Goal: Information Seeking & Learning: Learn about a topic

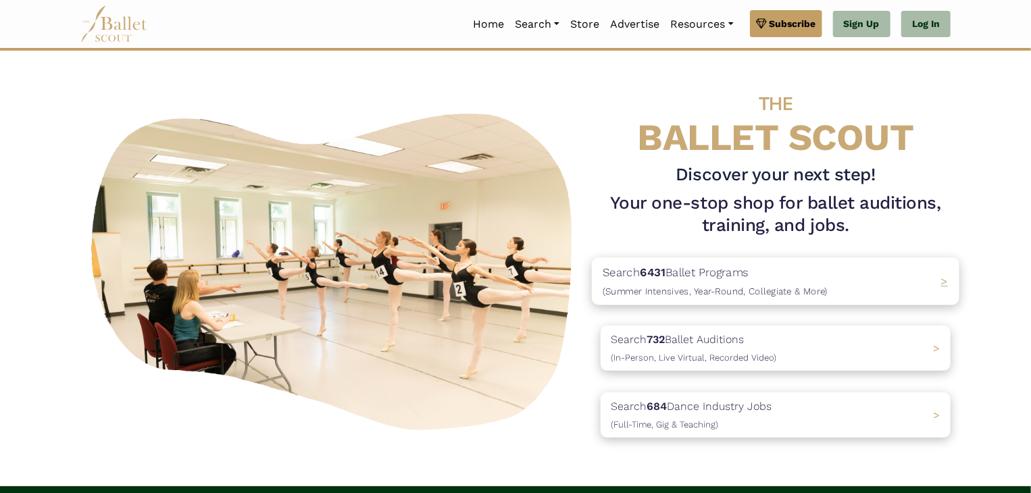
click at [669, 288] on span "(Summer Intensives, Year-Round, Collegiate & More)" at bounding box center [715, 291] width 225 height 11
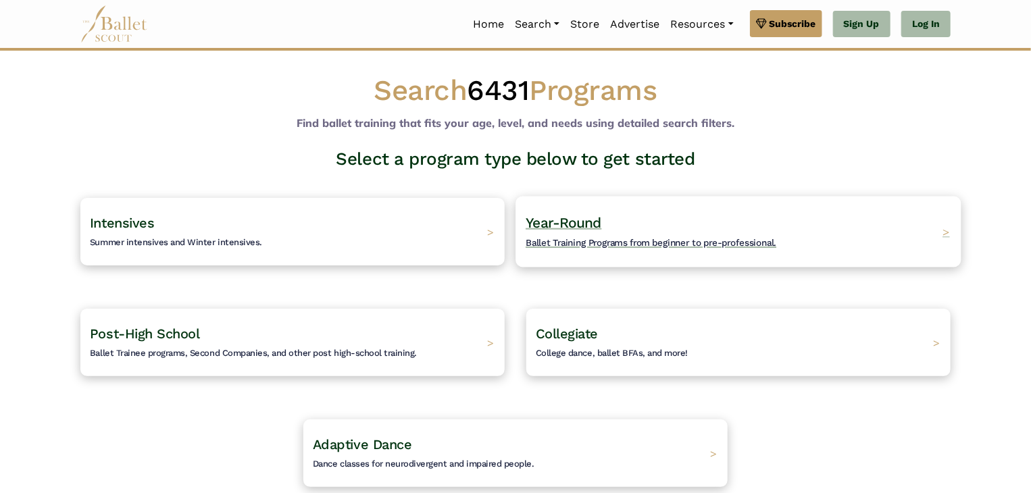
click at [607, 226] on h4 "Year-Round Ballet Training Programs from beginner to pre-professional." at bounding box center [651, 231] width 251 height 37
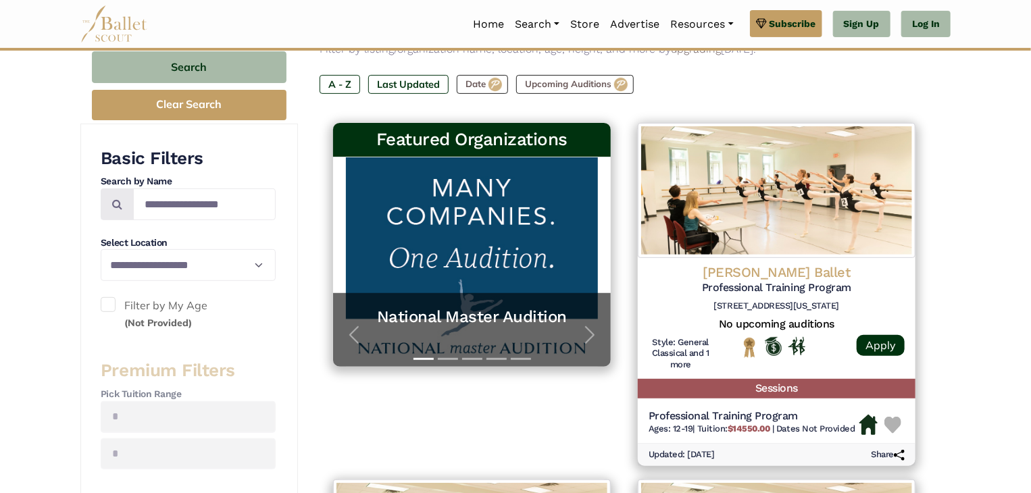
scroll to position [238, 0]
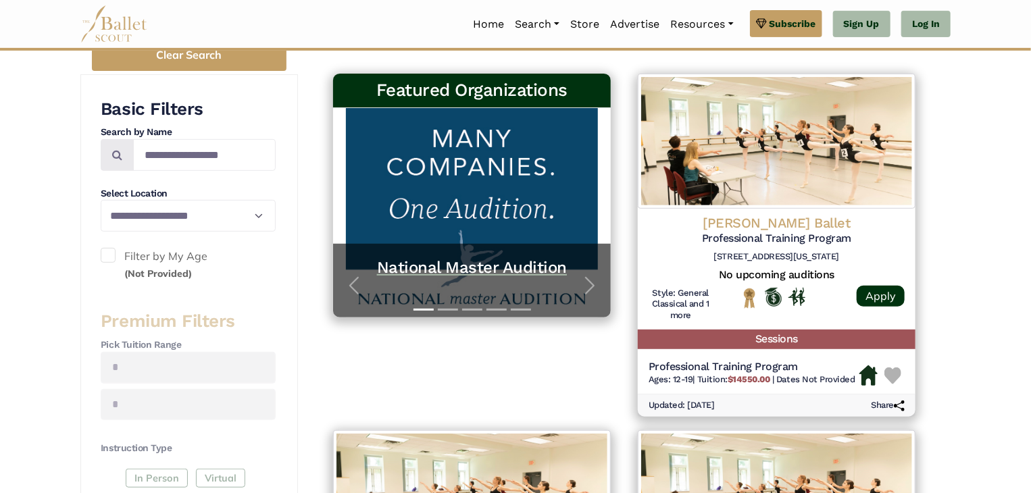
click at [475, 277] on h5 "National Master Audition" at bounding box center [472, 267] width 251 height 21
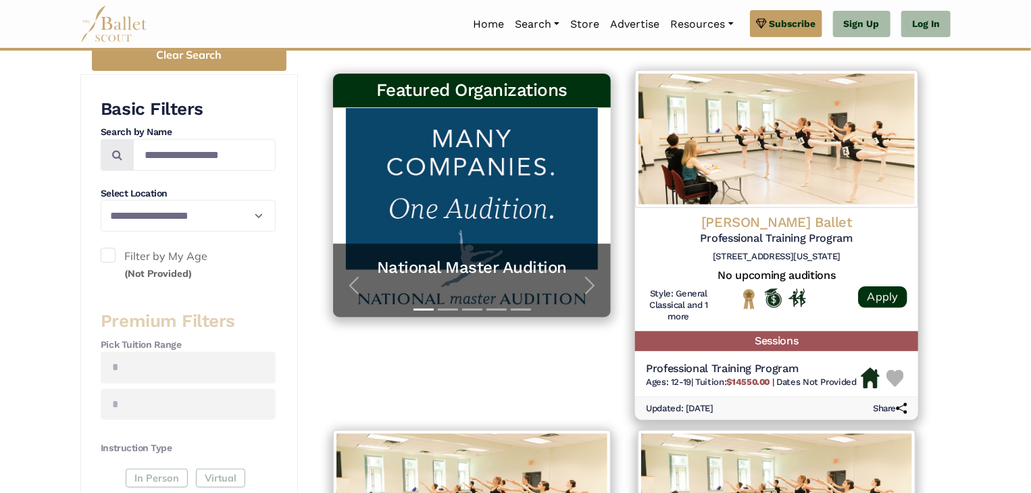
click at [746, 236] on h5 "Professional Training Program" at bounding box center [776, 239] width 261 height 14
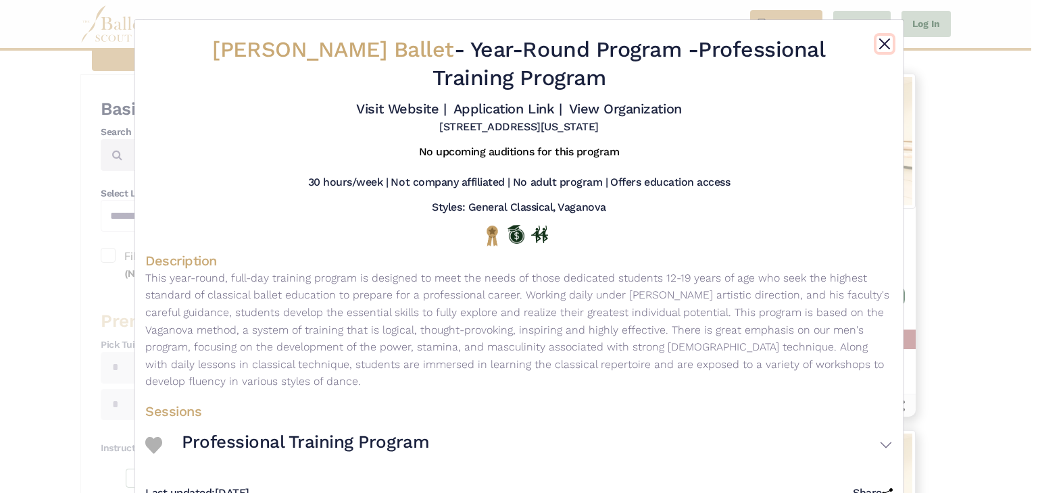
click at [880, 40] on button "Close" at bounding box center [884, 44] width 16 height 16
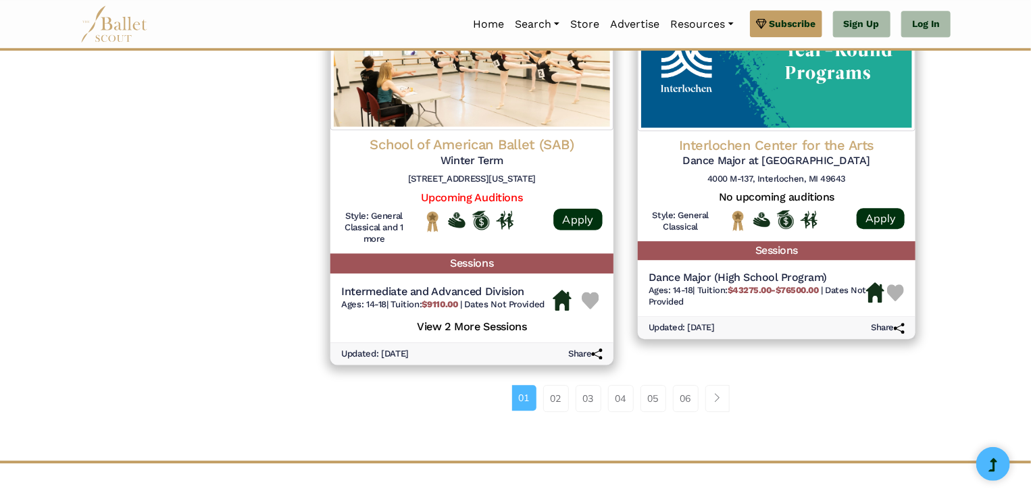
scroll to position [1776, 0]
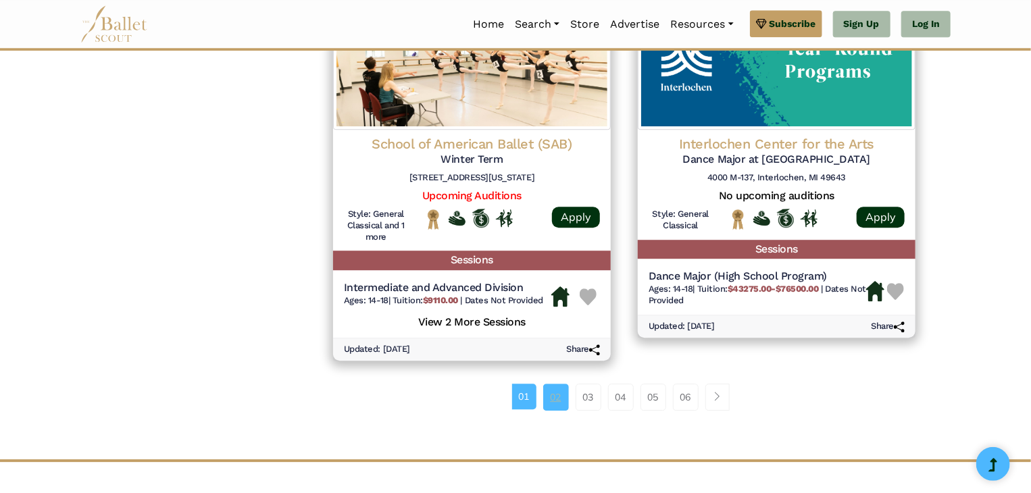
click at [555, 403] on link "02" at bounding box center [556, 397] width 26 height 27
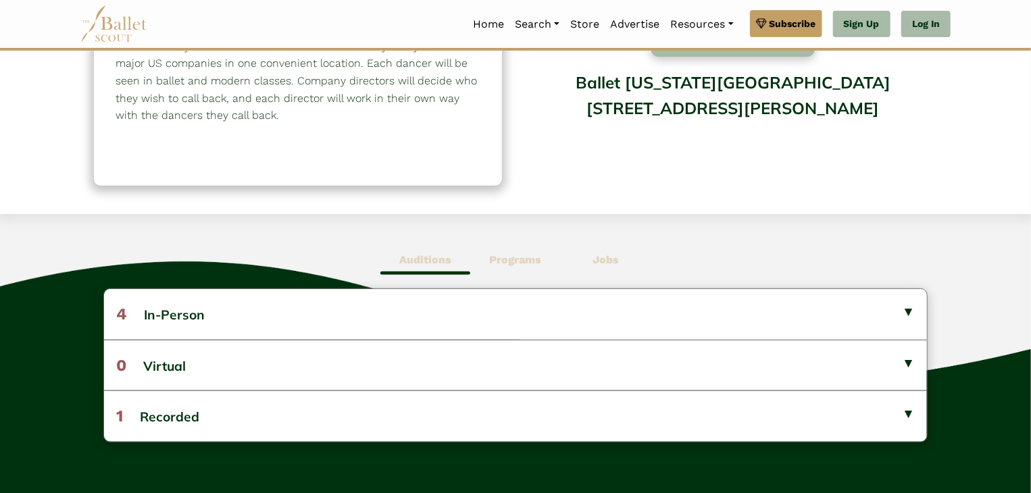
scroll to position [201, 0]
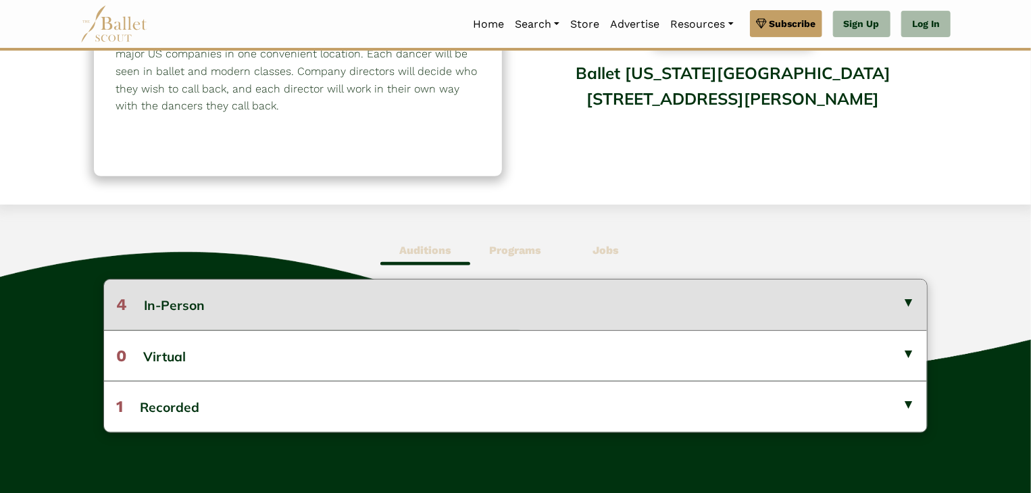
click at [186, 301] on button "4 In-Person" at bounding box center [515, 305] width 823 height 50
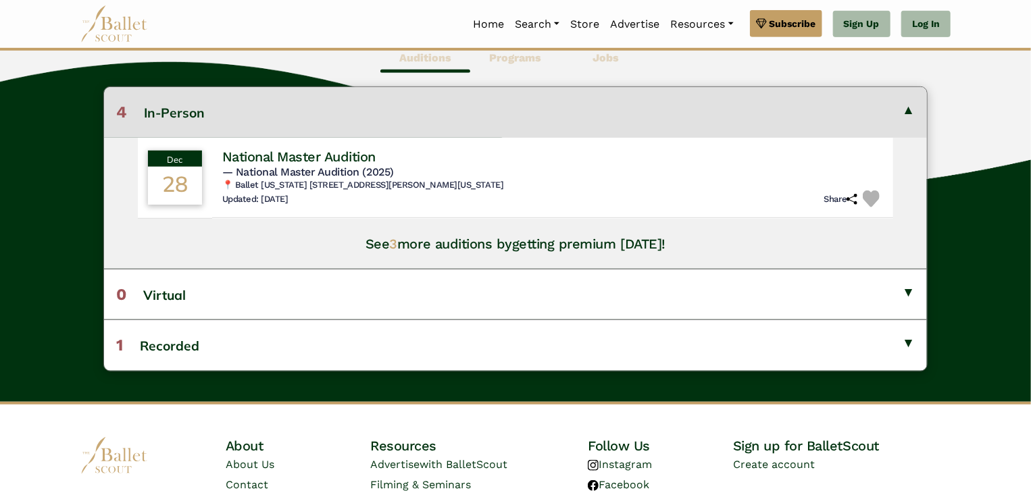
scroll to position [396, 0]
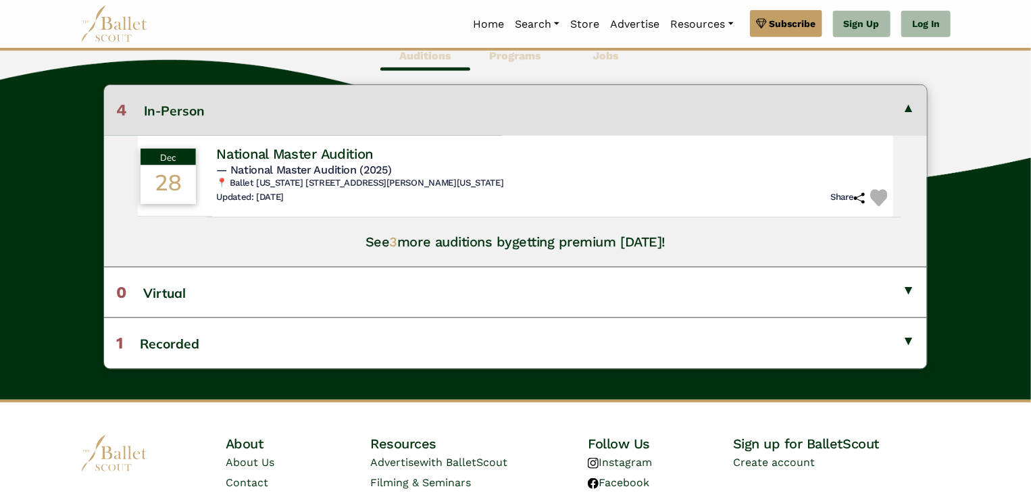
click at [272, 155] on h4 "National Master Audition" at bounding box center [294, 154] width 157 height 18
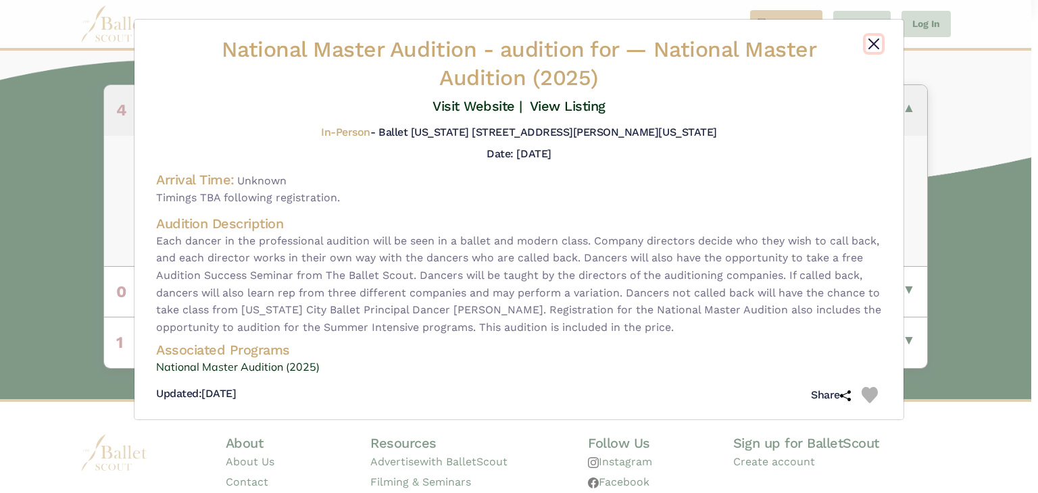
click at [877, 43] on button "Close" at bounding box center [873, 44] width 16 height 16
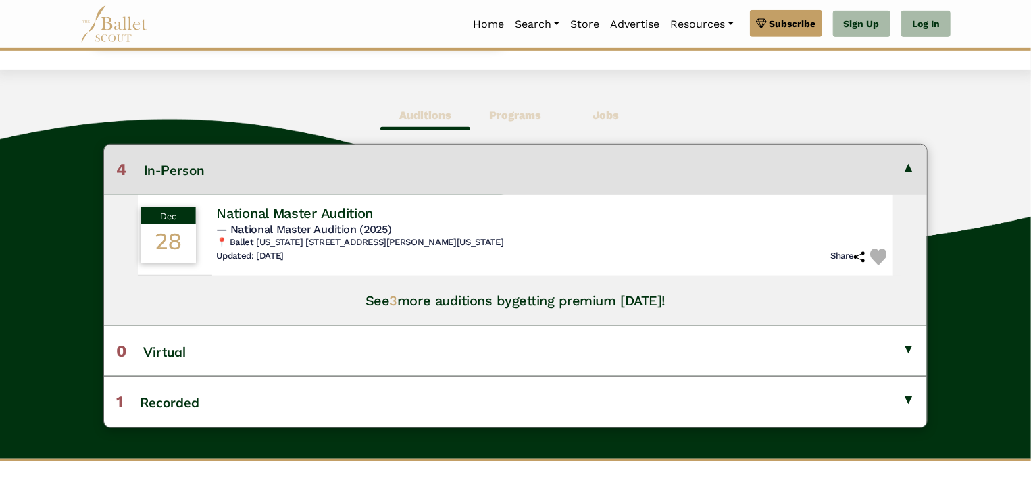
scroll to position [335, 0]
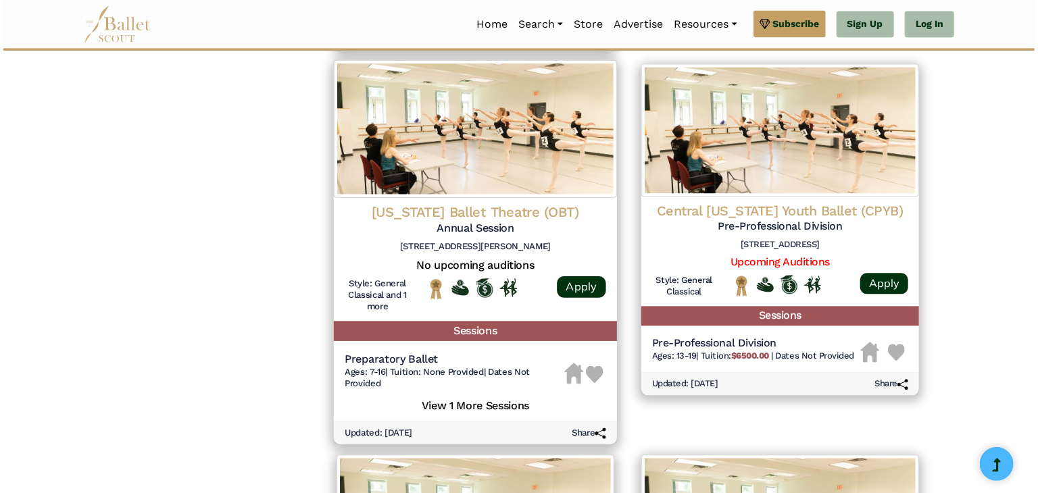
scroll to position [1375, 0]
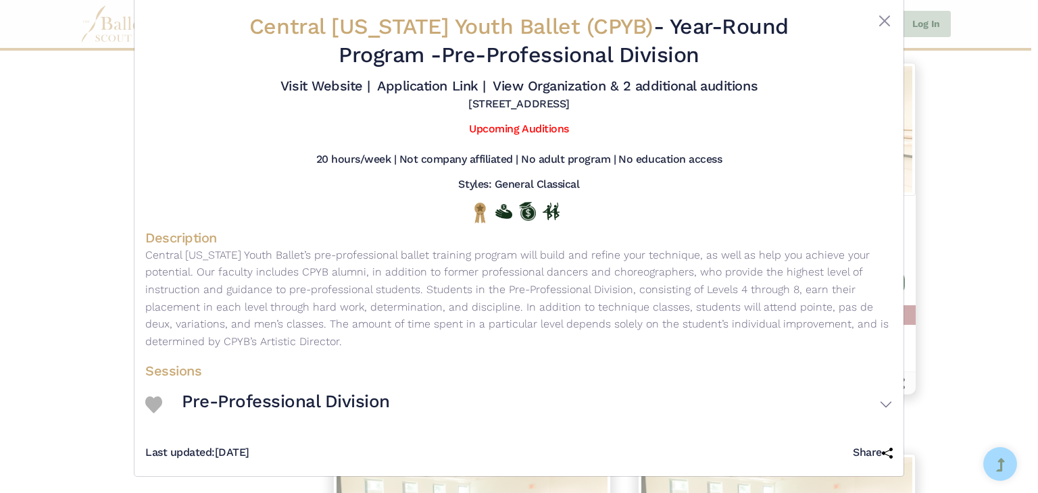
scroll to position [25, 0]
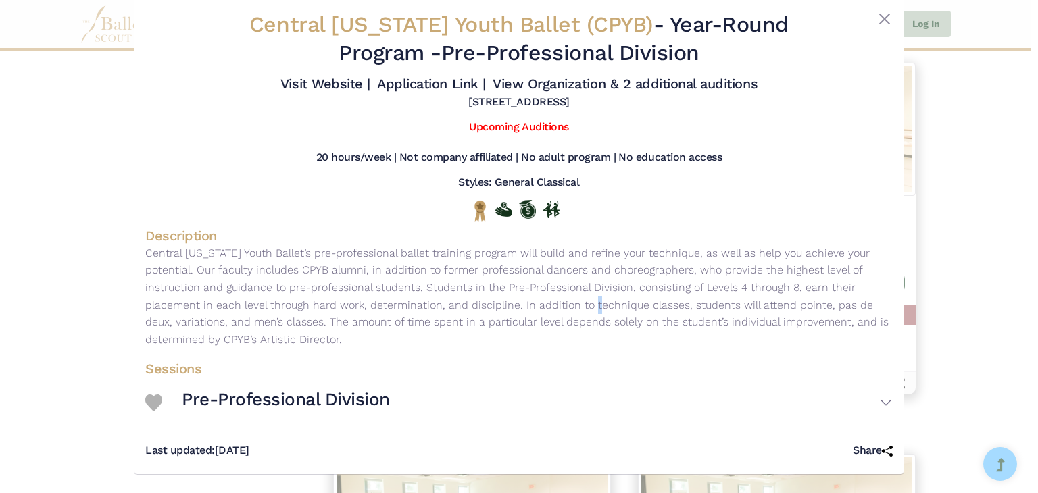
drag, startPoint x: 481, startPoint y: 298, endPoint x: 486, endPoint y: 309, distance: 12.7
click at [486, 309] on p "Central Pennsylvania Youth Ballet’s pre-professional ballet training program wi…" at bounding box center [518, 297] width 747 height 104
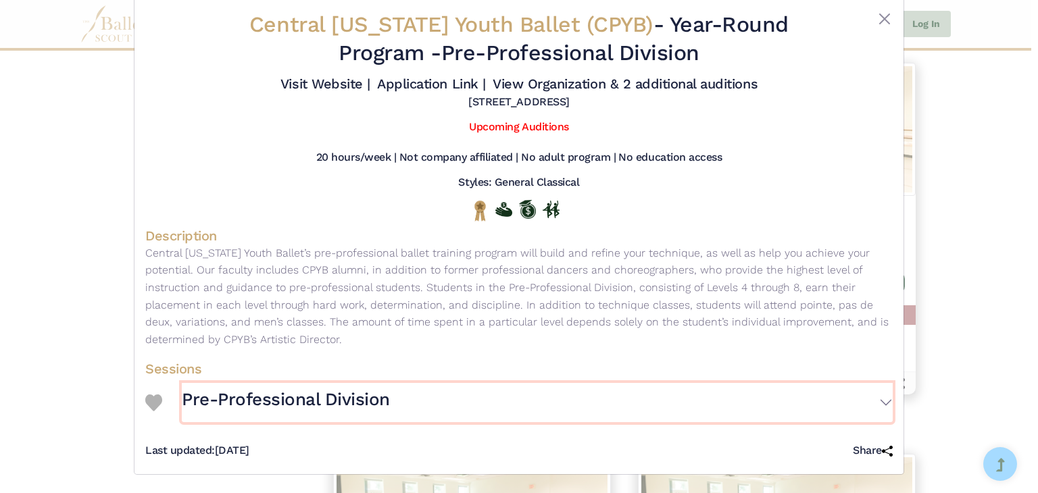
click at [881, 404] on button "Pre-Professional Division" at bounding box center [537, 402] width 711 height 39
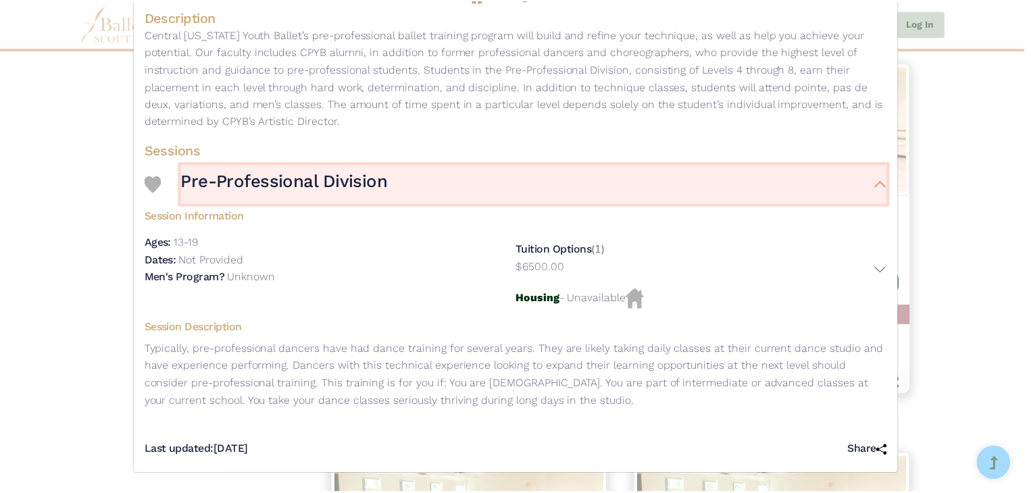
scroll to position [0, 0]
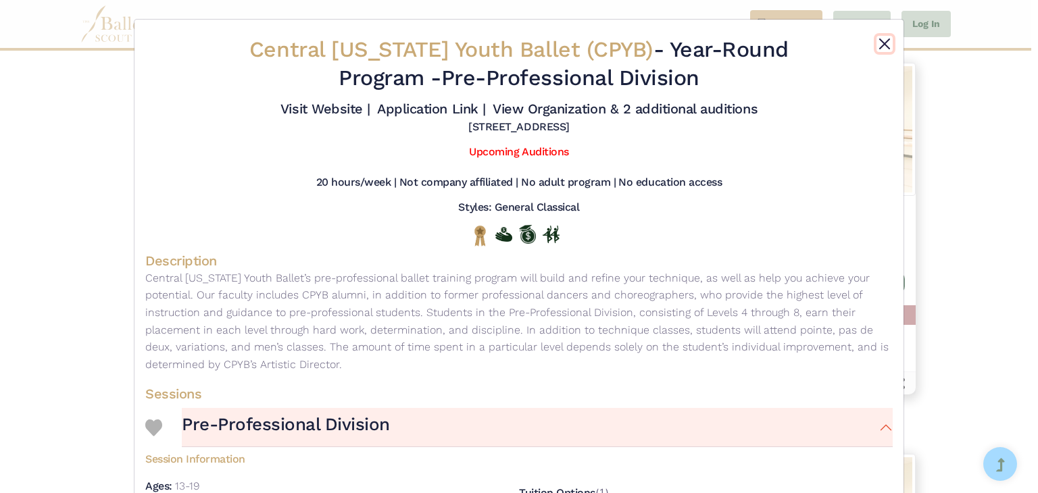
click at [886, 36] on button "Close" at bounding box center [884, 44] width 16 height 16
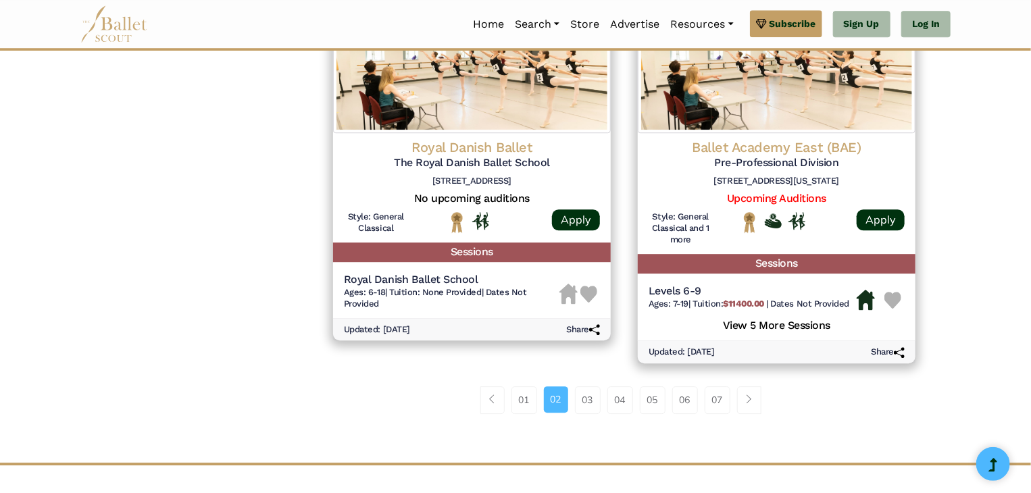
scroll to position [1831, 0]
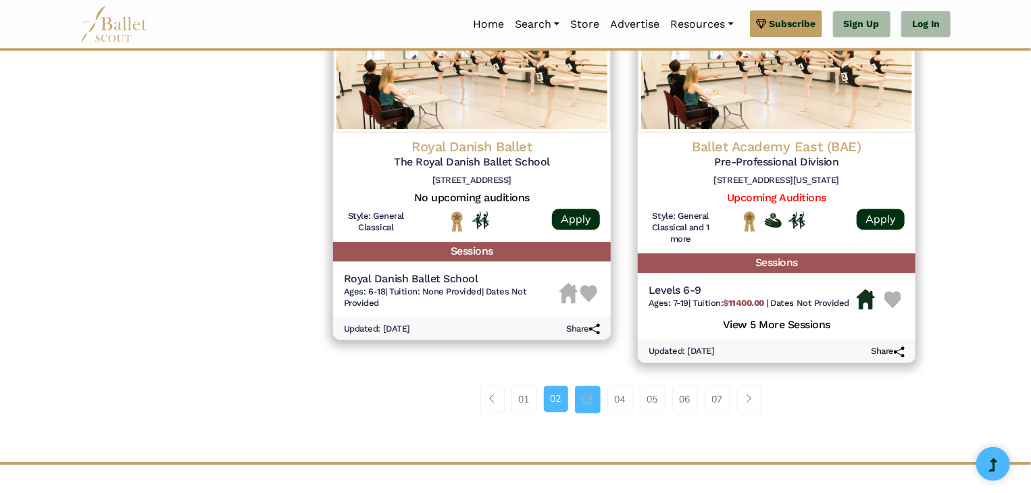
click at [584, 403] on link "03" at bounding box center [588, 399] width 26 height 27
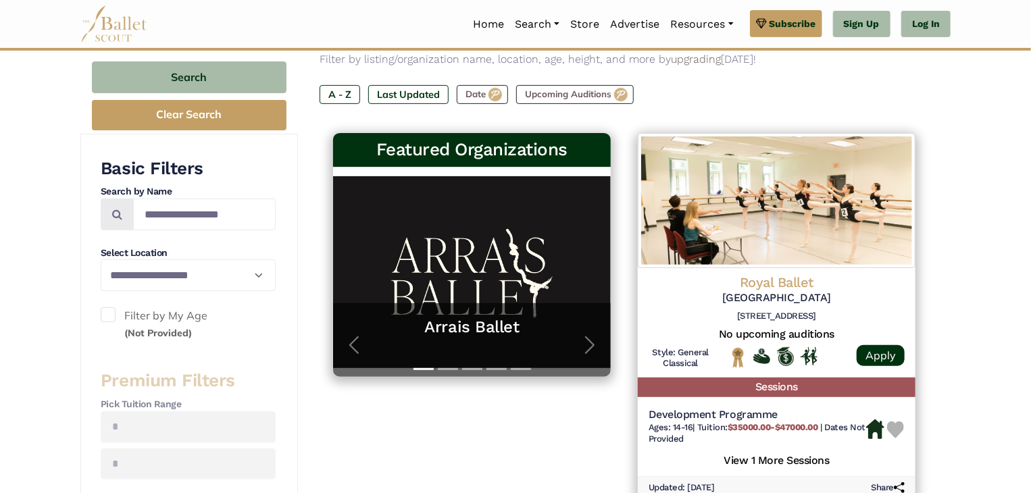
scroll to position [257, 0]
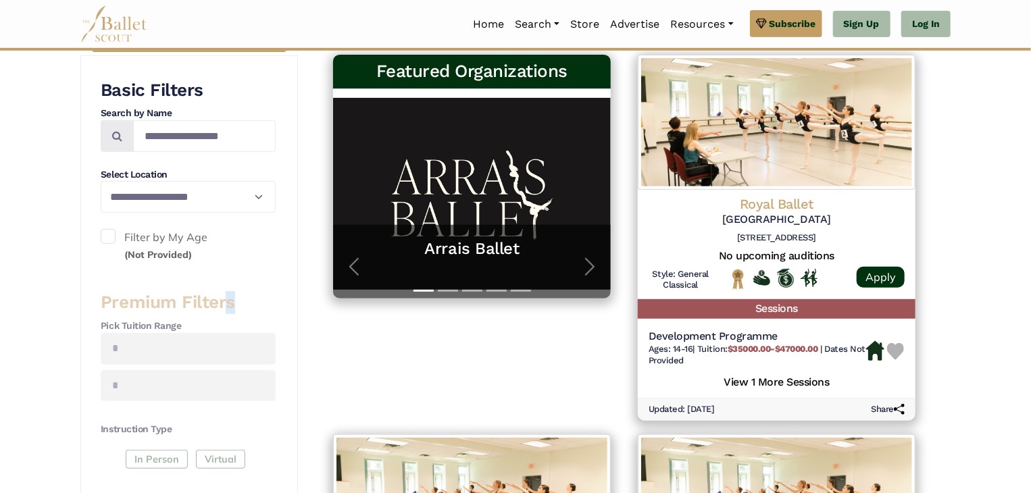
drag, startPoint x: 0, startPoint y: 0, endPoint x: 238, endPoint y: 282, distance: 369.0
click at [238, 282] on div "**********" at bounding box center [188, 449] width 175 height 741
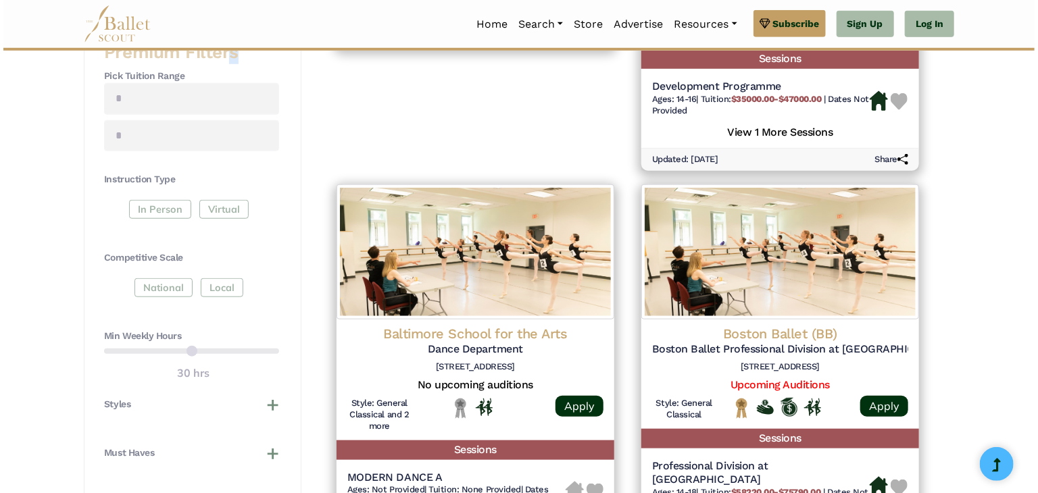
scroll to position [507, 0]
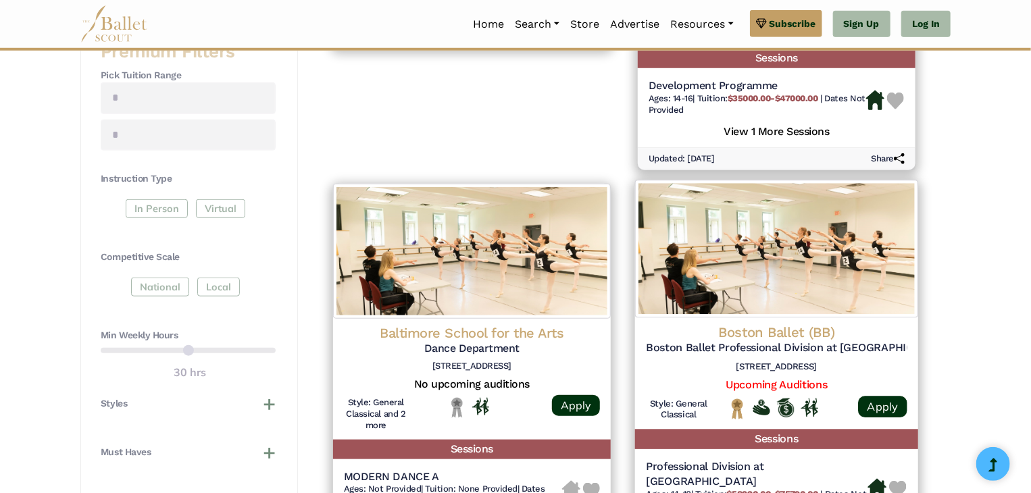
click at [788, 369] on h6 "[STREET_ADDRESS]" at bounding box center [776, 366] width 261 height 11
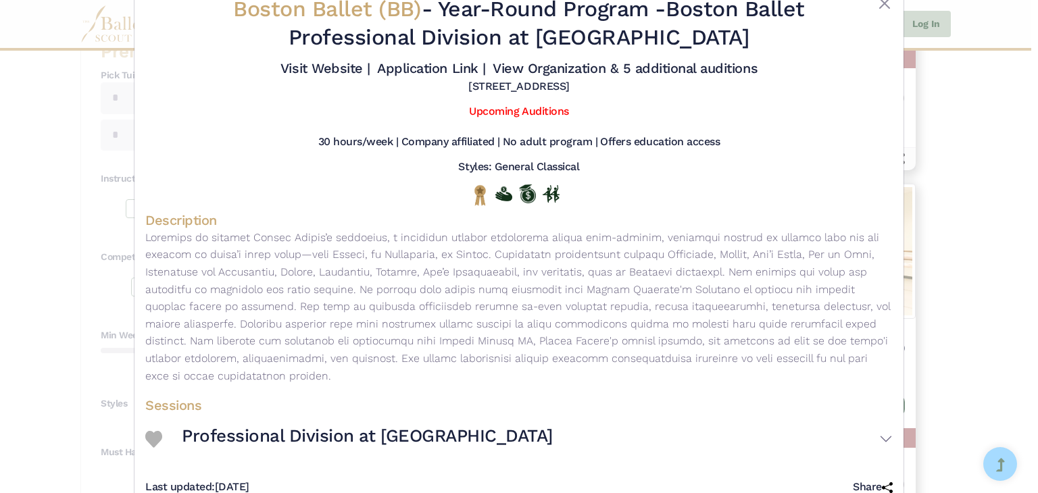
scroll to position [77, 0]
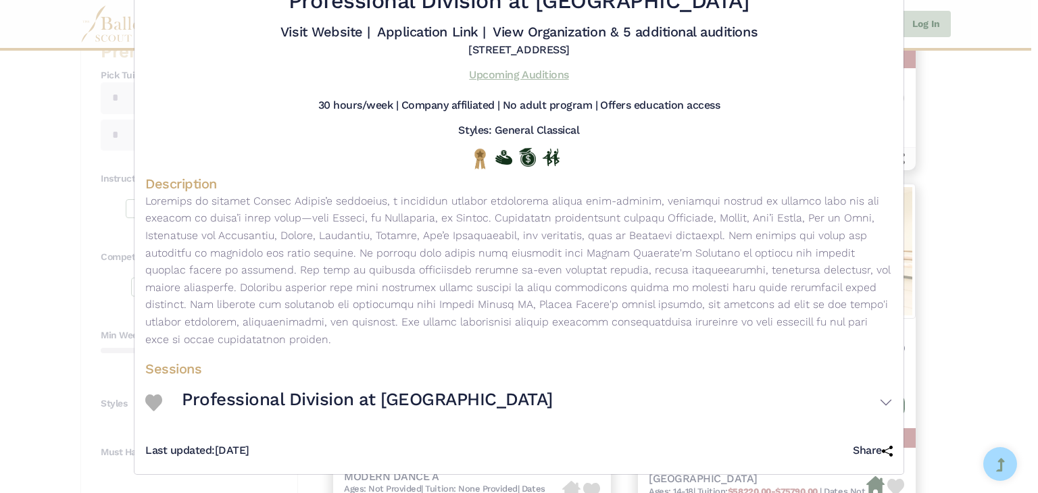
click at [498, 78] on link "Upcoming Auditions" at bounding box center [518, 74] width 99 height 13
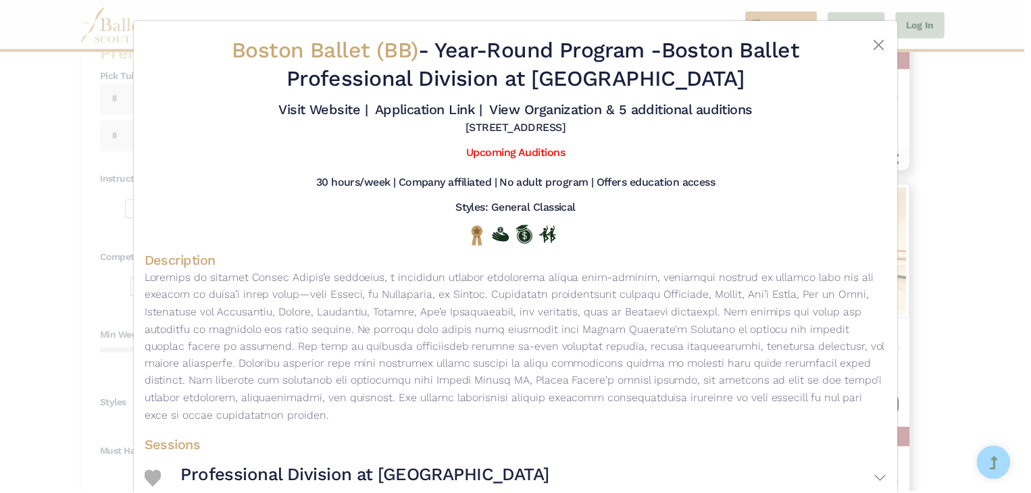
scroll to position [0, 0]
click at [871, 41] on div at bounding box center [861, 66] width 62 height 61
click at [876, 41] on button "Close" at bounding box center [884, 44] width 16 height 16
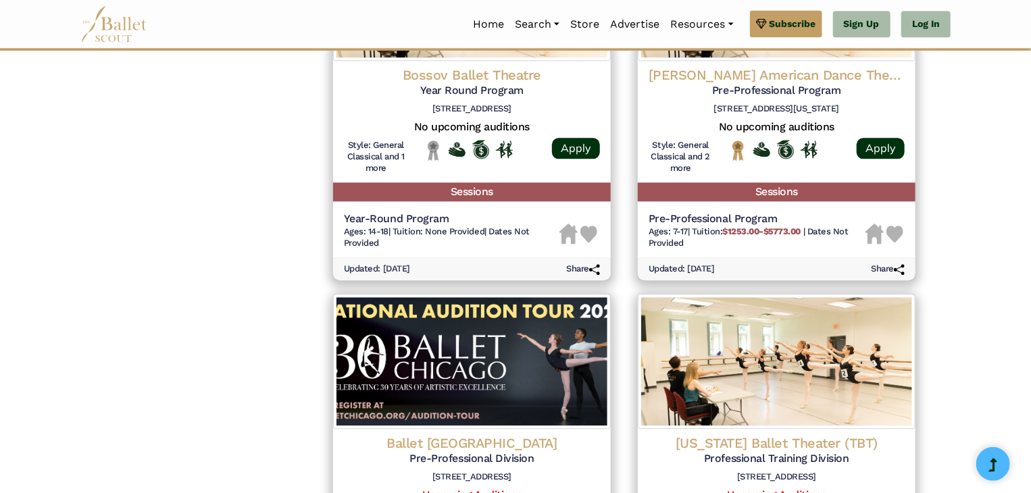
scroll to position [1488, 0]
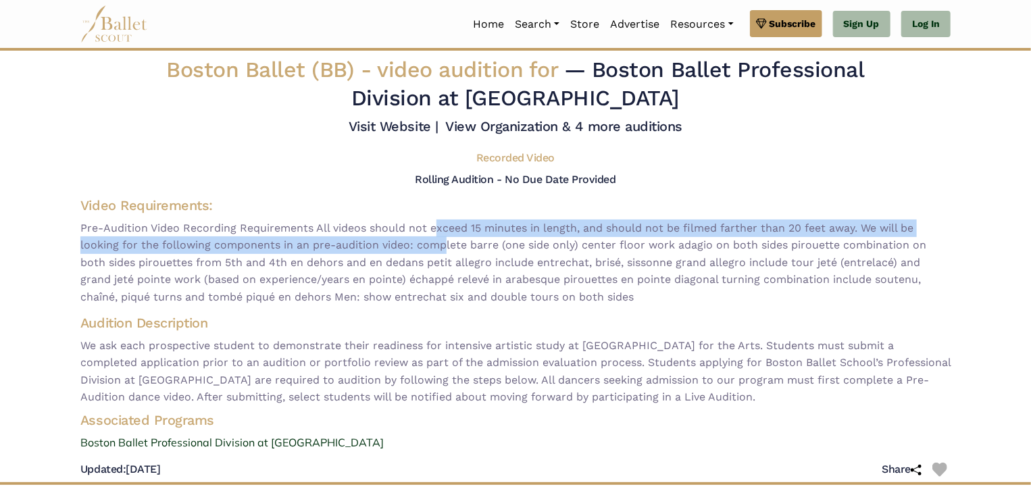
drag, startPoint x: 430, startPoint y: 232, endPoint x: 440, endPoint y: 248, distance: 19.5
click at [440, 248] on span "Pre-Audition Video Recording Requirements All videos should not exceed 15 minut…" at bounding box center [515, 263] width 870 height 86
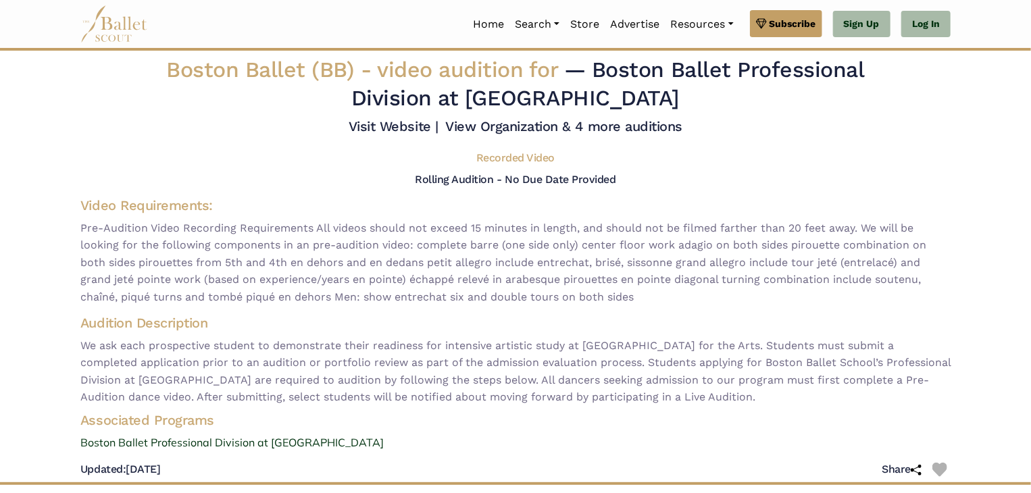
click at [489, 327] on h4 "Audition Description" at bounding box center [515, 323] width 870 height 18
click at [486, 325] on h4 "Audition Description" at bounding box center [515, 323] width 870 height 18
